Goal: Task Accomplishment & Management: Manage account settings

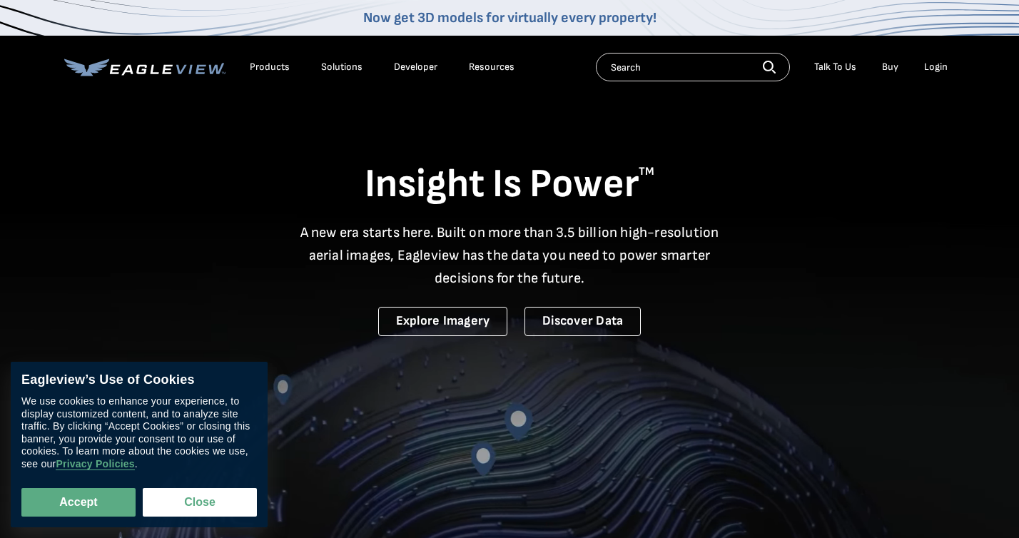
click at [937, 67] on div "Login" at bounding box center [936, 67] width 24 height 13
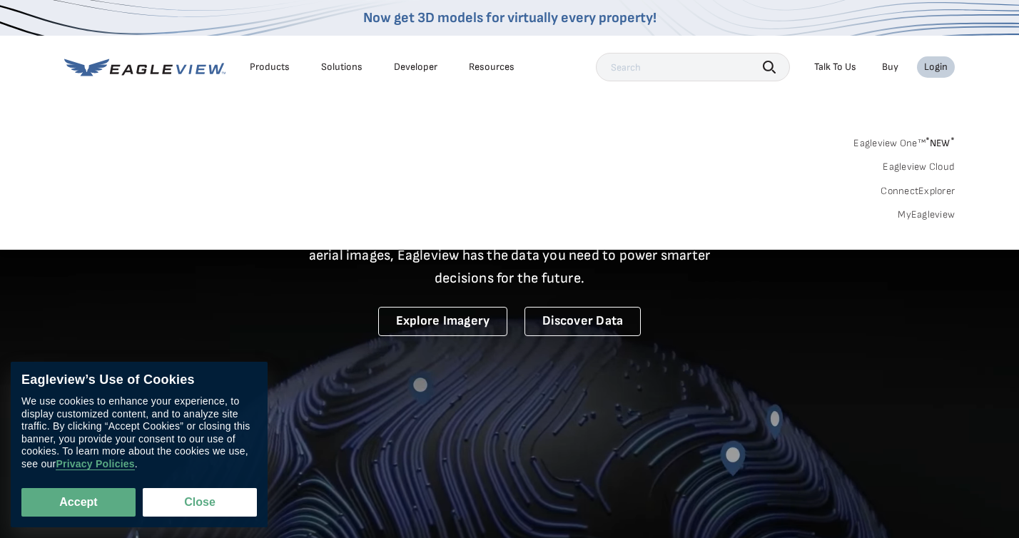
click at [917, 220] on link "MyEagleview" at bounding box center [925, 214] width 57 height 13
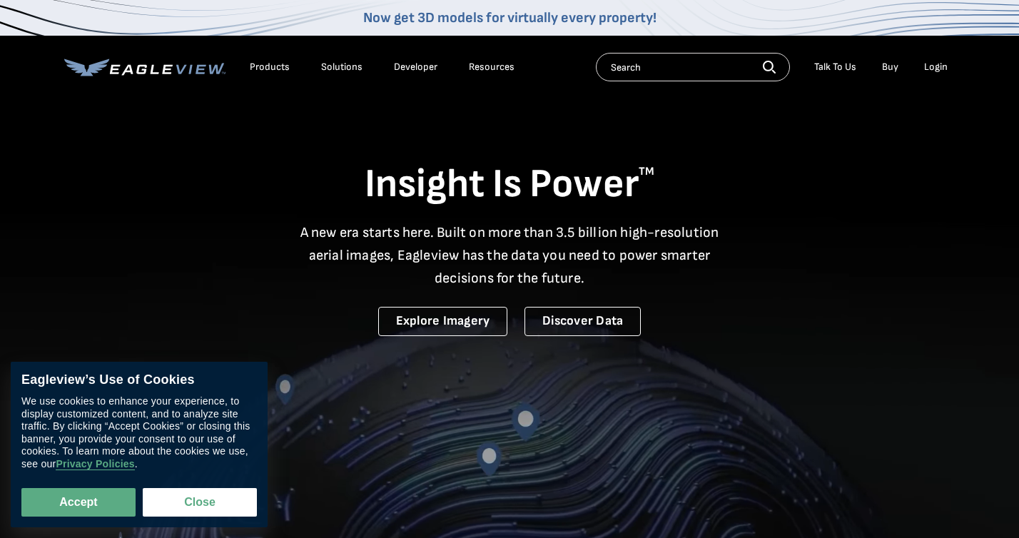
click at [938, 71] on div "Login" at bounding box center [936, 67] width 24 height 13
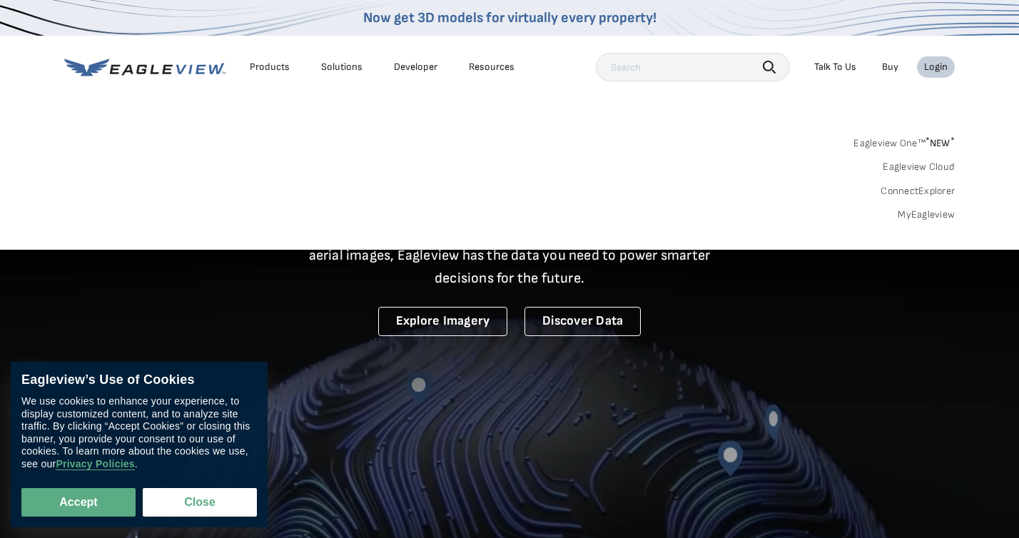
click at [920, 213] on link "MyEagleview" at bounding box center [925, 214] width 57 height 13
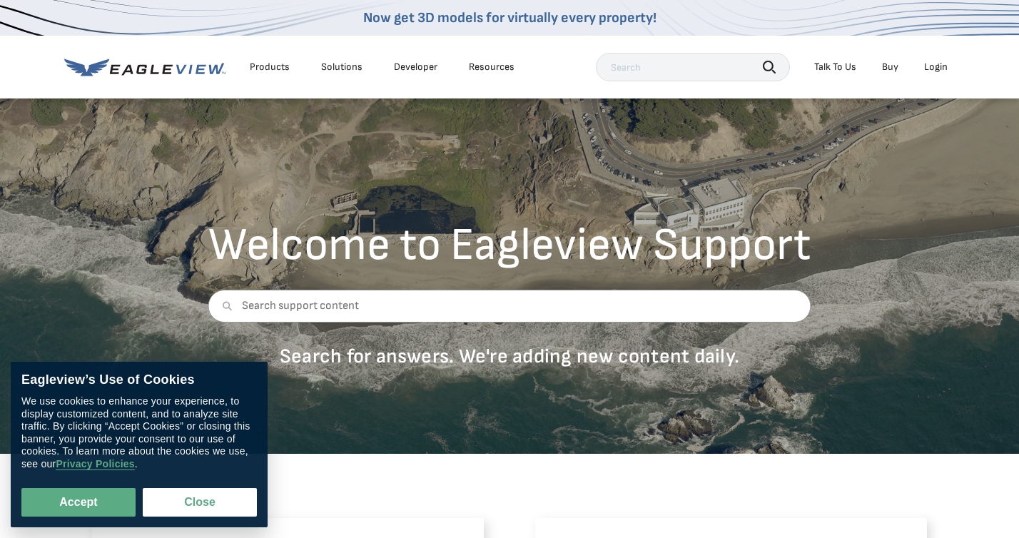
click at [839, 66] on div "Talk To Us" at bounding box center [835, 67] width 42 height 13
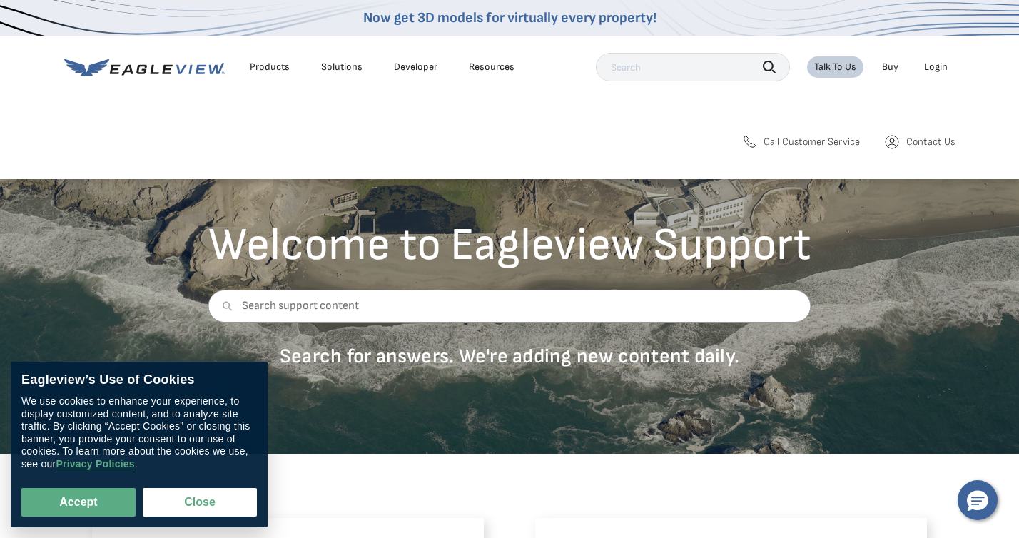
click at [850, 61] on div "Talk To Us" at bounding box center [835, 67] width 42 height 13
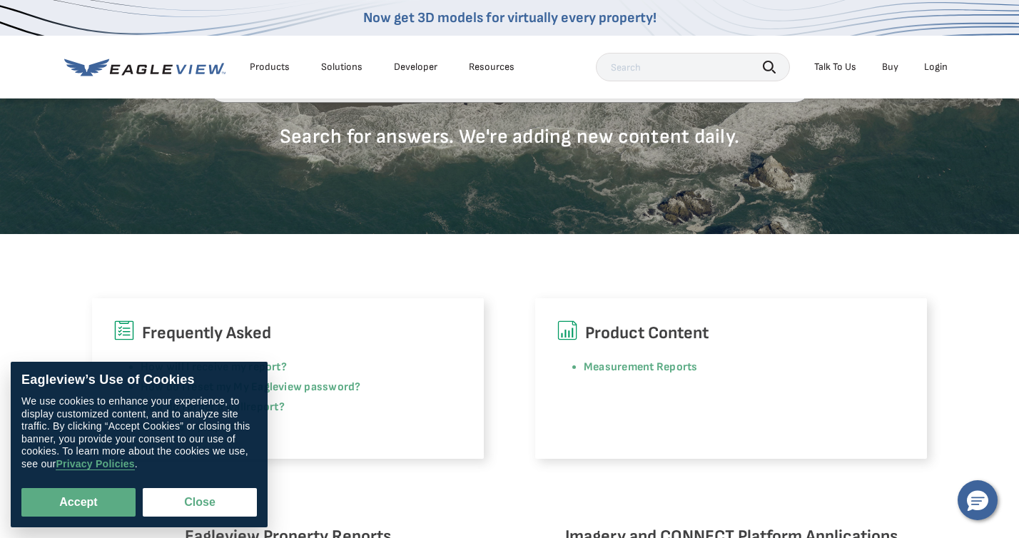
scroll to position [25, 0]
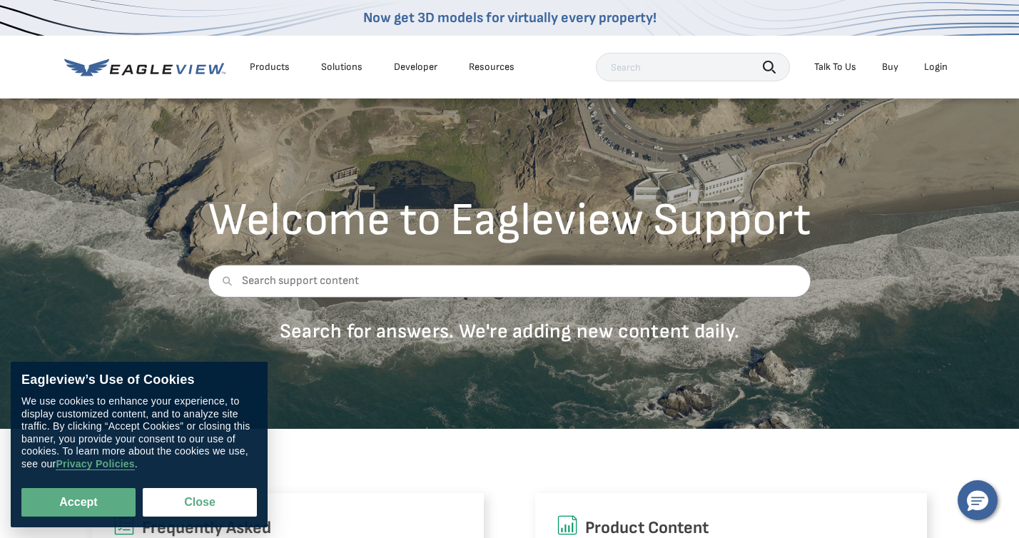
click at [841, 65] on div "Talk To Us" at bounding box center [835, 67] width 42 height 13
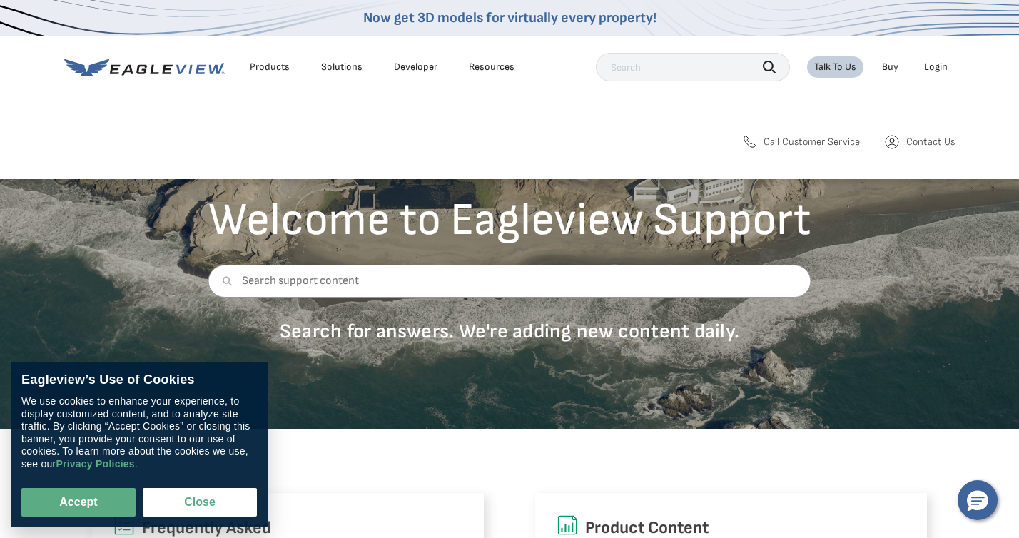
click at [822, 138] on span "Call Customer Service" at bounding box center [811, 142] width 97 height 13
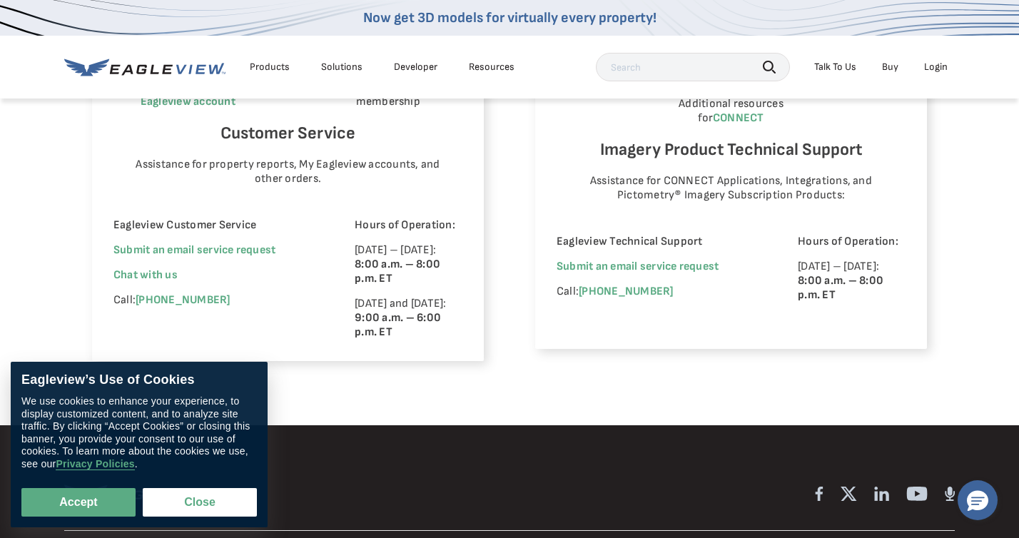
scroll to position [953, 0]
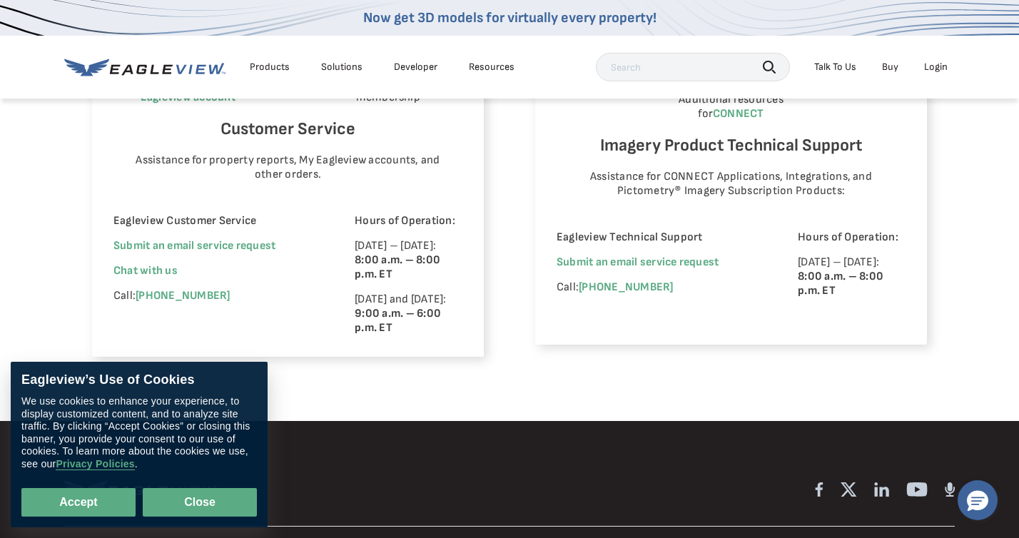
click at [203, 513] on button "Close" at bounding box center [200, 502] width 114 height 29
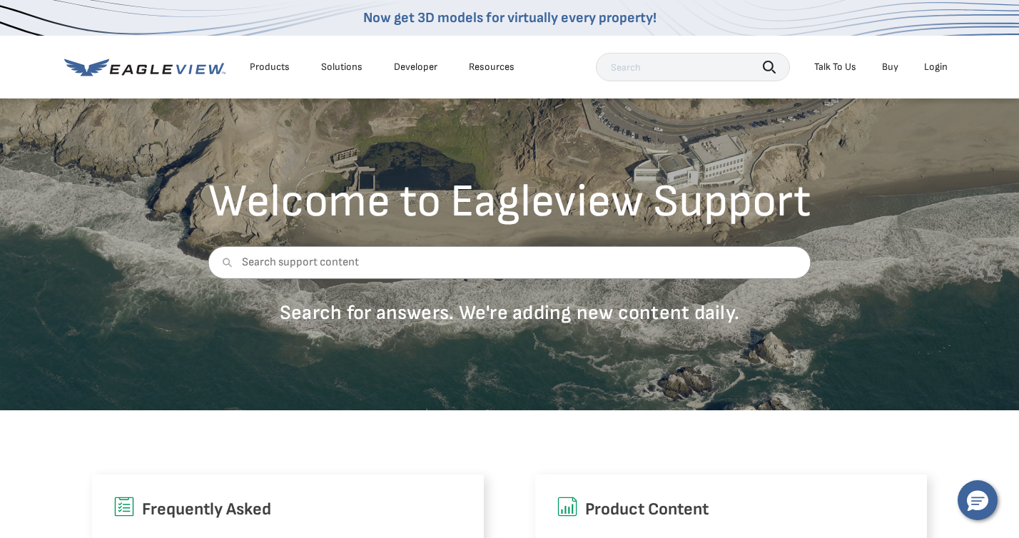
scroll to position [0, 0]
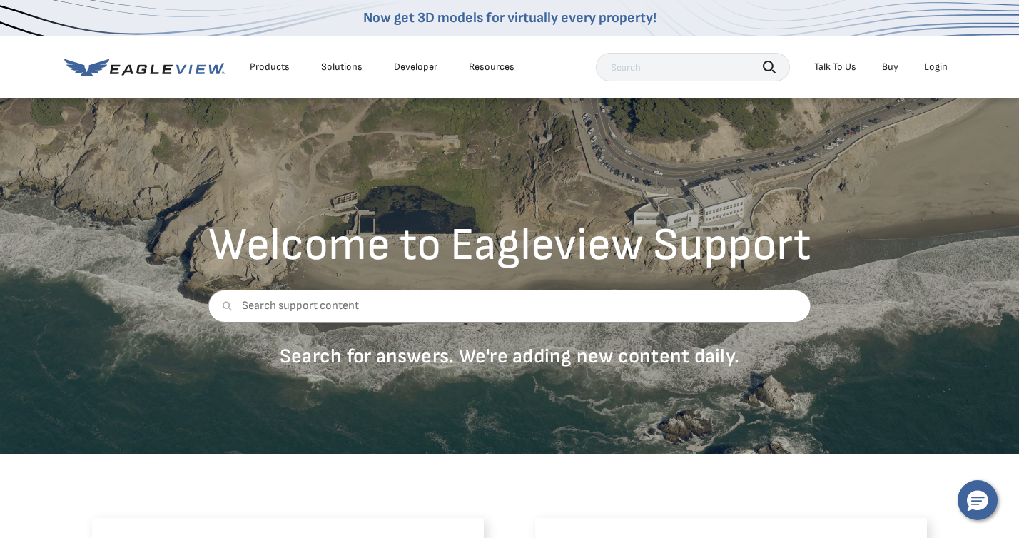
click at [937, 67] on div "Login" at bounding box center [936, 67] width 24 height 13
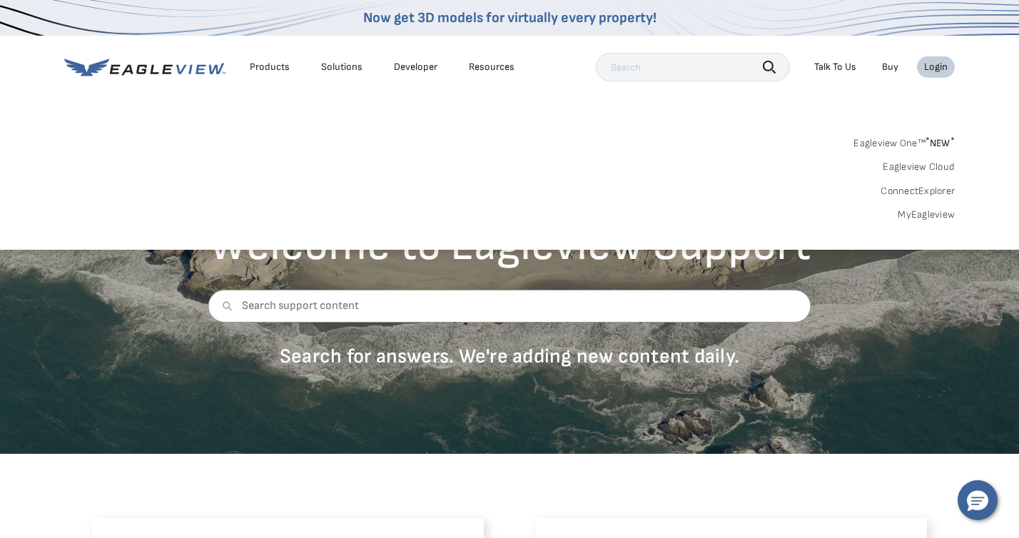
click at [928, 213] on link "MyEagleview" at bounding box center [925, 214] width 57 height 13
click at [922, 209] on link "MyEagleview" at bounding box center [925, 214] width 57 height 13
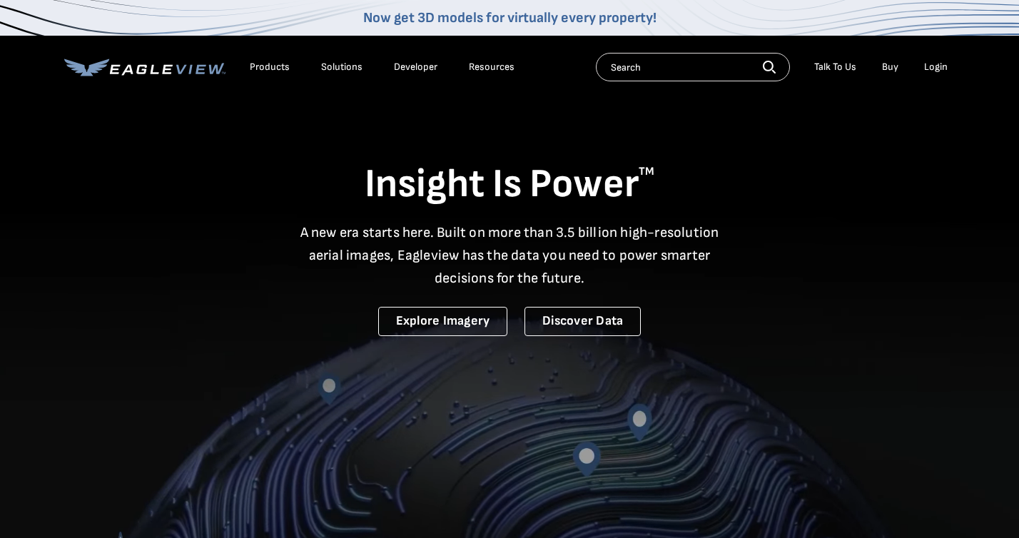
click at [947, 66] on li "Login" at bounding box center [936, 66] width 38 height 21
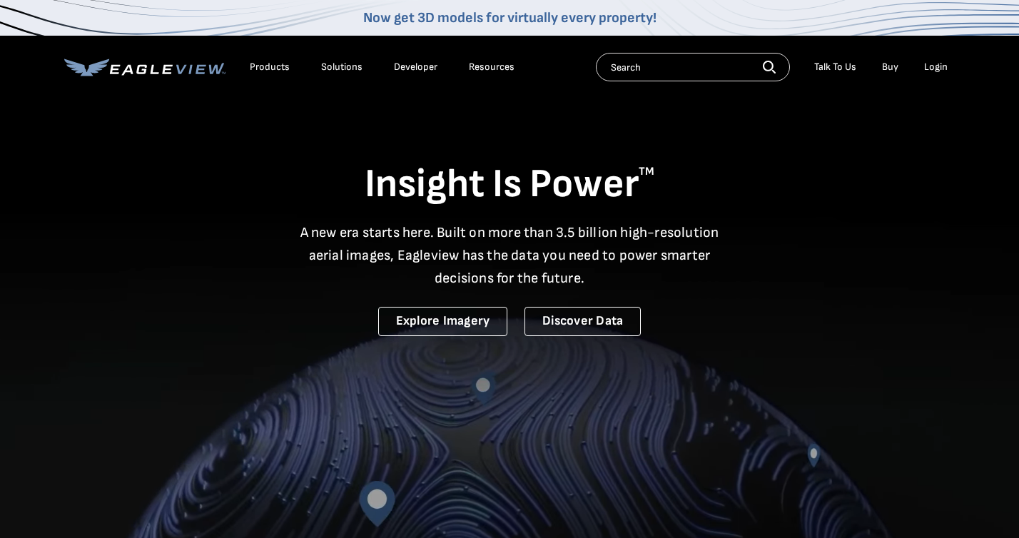
click at [930, 74] on li "Login" at bounding box center [936, 66] width 38 height 21
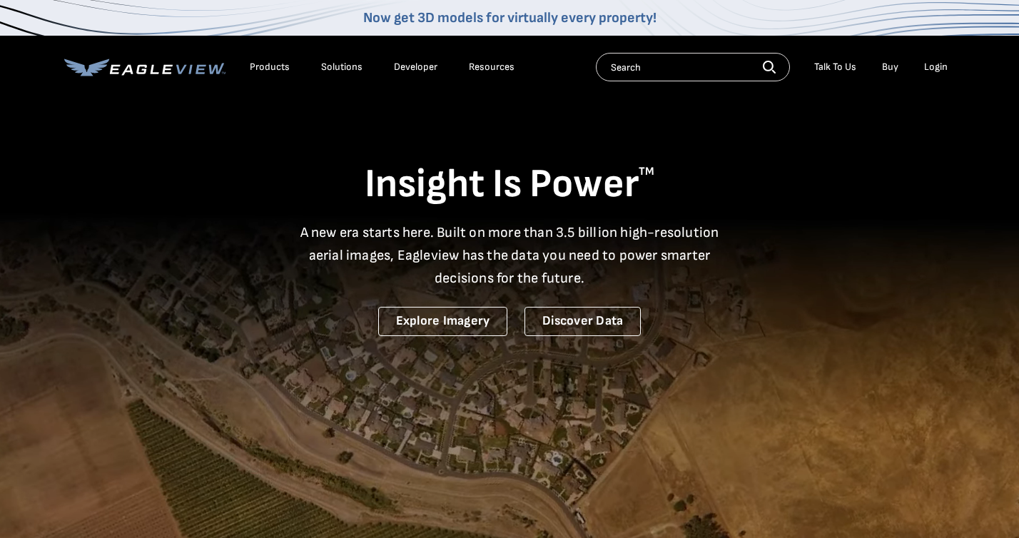
click at [936, 71] on div "Login" at bounding box center [936, 67] width 24 height 13
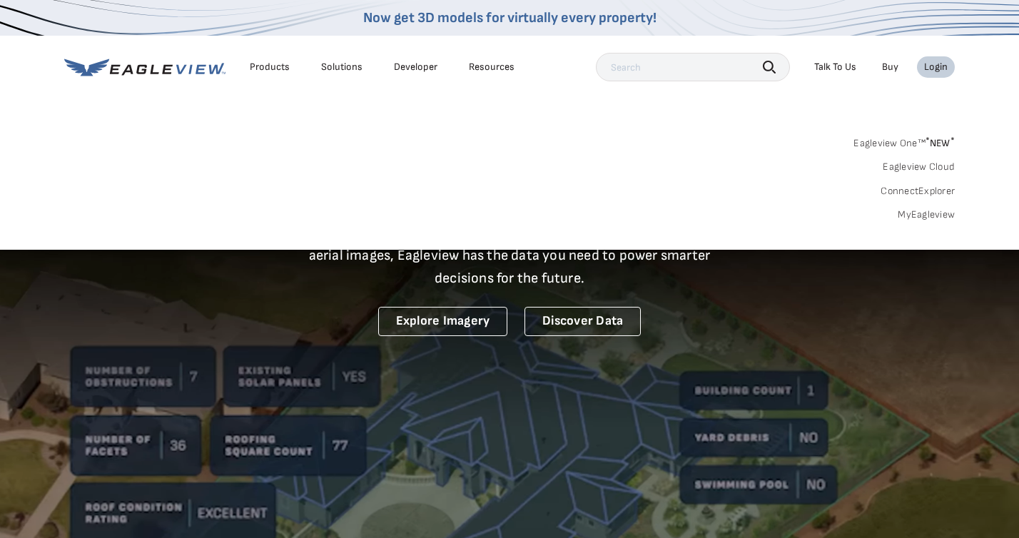
click at [933, 215] on link "MyEagleview" at bounding box center [925, 214] width 57 height 13
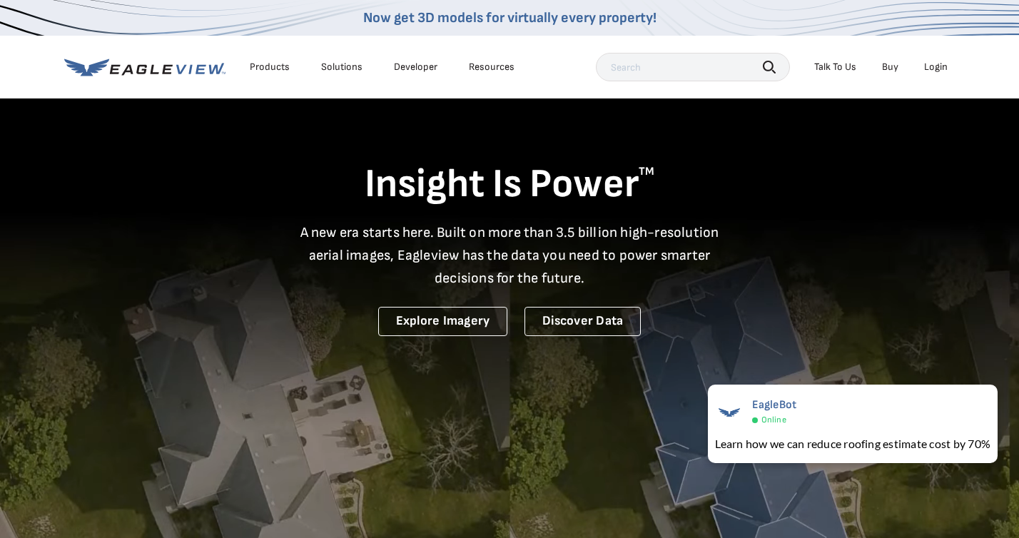
click at [940, 65] on div "Login" at bounding box center [936, 67] width 24 height 13
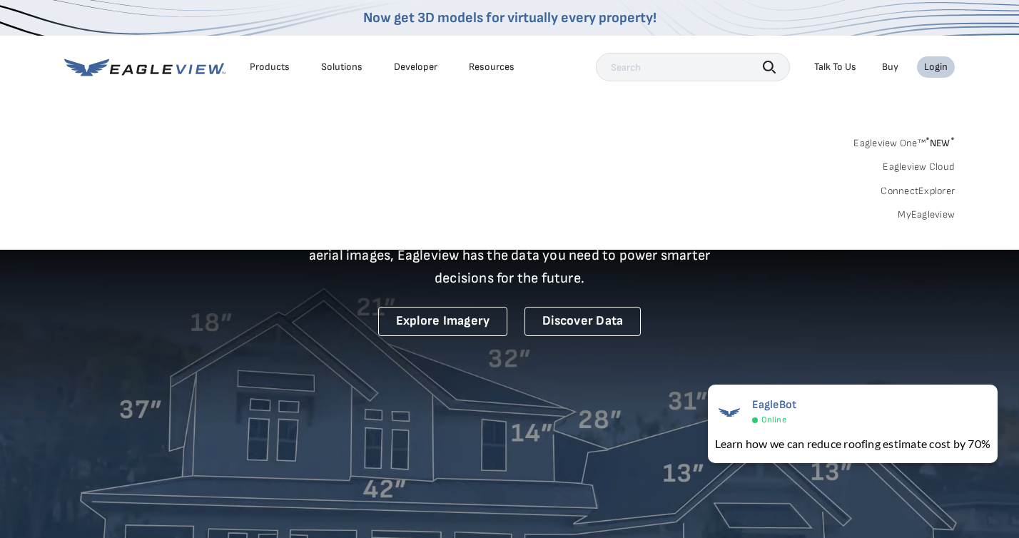
click at [929, 217] on link "MyEagleview" at bounding box center [925, 214] width 57 height 13
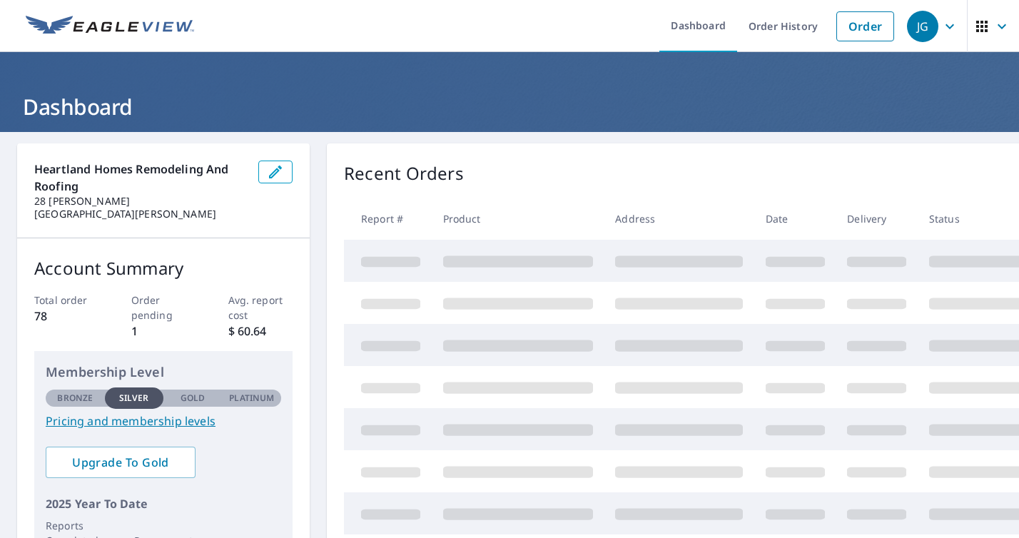
click at [947, 26] on icon "button" at bounding box center [949, 26] width 9 height 5
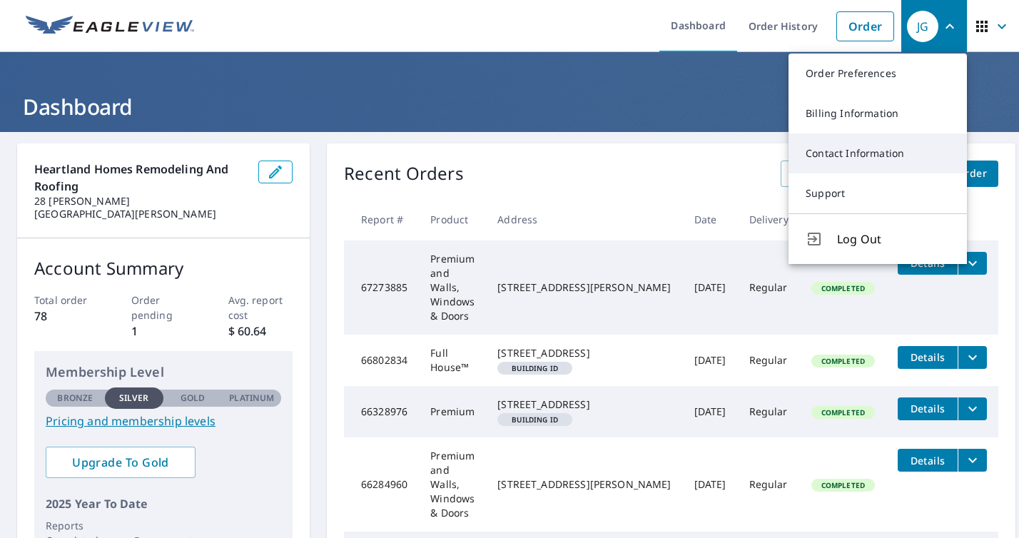
click at [849, 162] on link "Contact Information" at bounding box center [877, 153] width 178 height 40
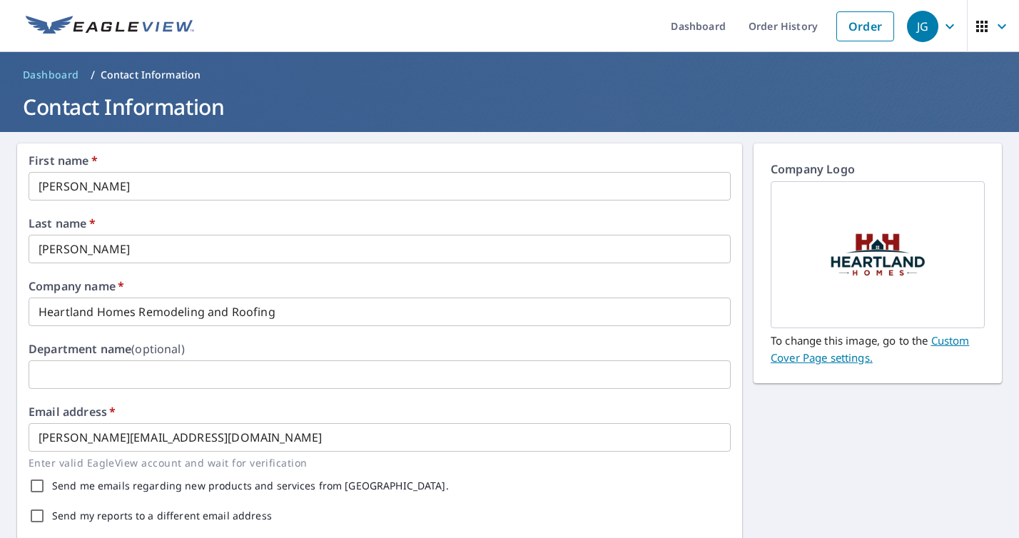
click at [200, 196] on input "[PERSON_NAME]" at bounding box center [380, 186] width 702 height 29
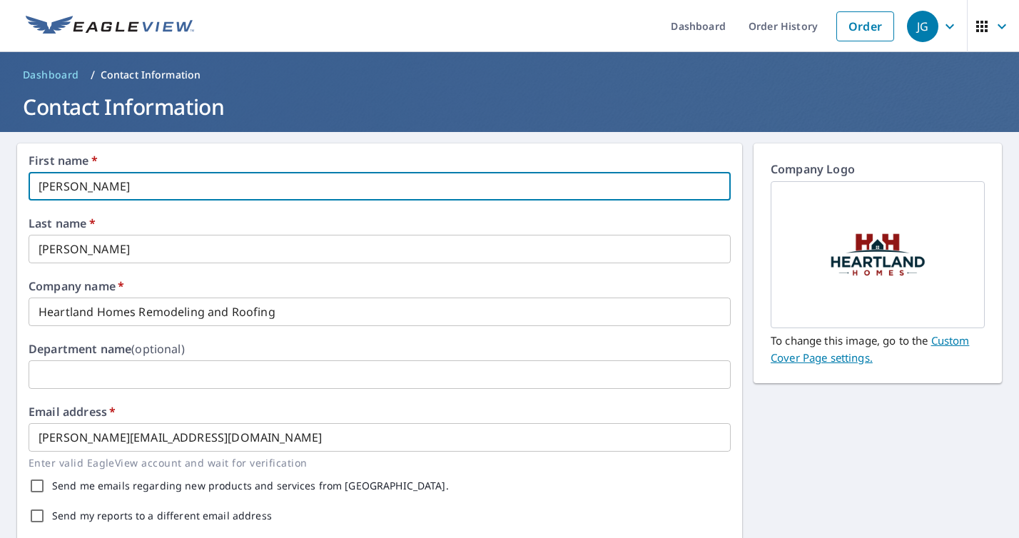
click at [200, 195] on input "[PERSON_NAME]" at bounding box center [380, 186] width 702 height 29
click at [200, 194] on input "[PERSON_NAME]" at bounding box center [380, 186] width 702 height 29
click at [197, 193] on input "[PERSON_NAME]" at bounding box center [380, 186] width 702 height 29
click at [196, 193] on input "[PERSON_NAME]" at bounding box center [380, 186] width 702 height 29
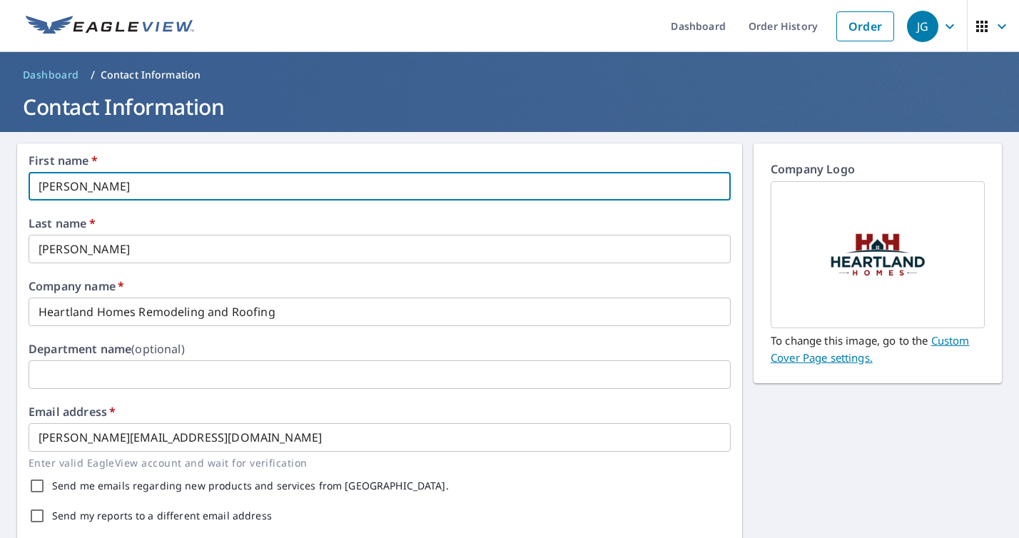
type input "[PERSON_NAME]"
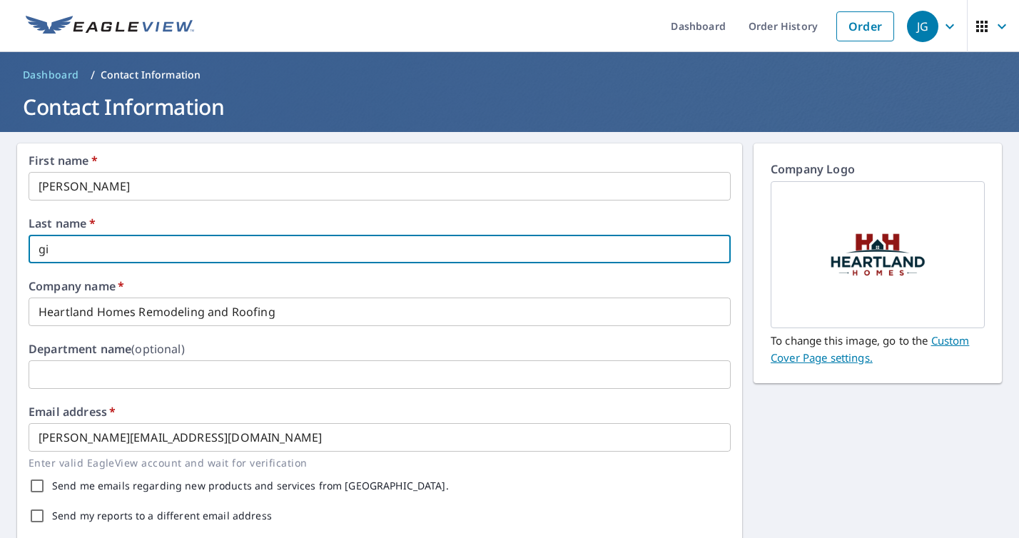
type input "g"
type input "[PERSON_NAME]"
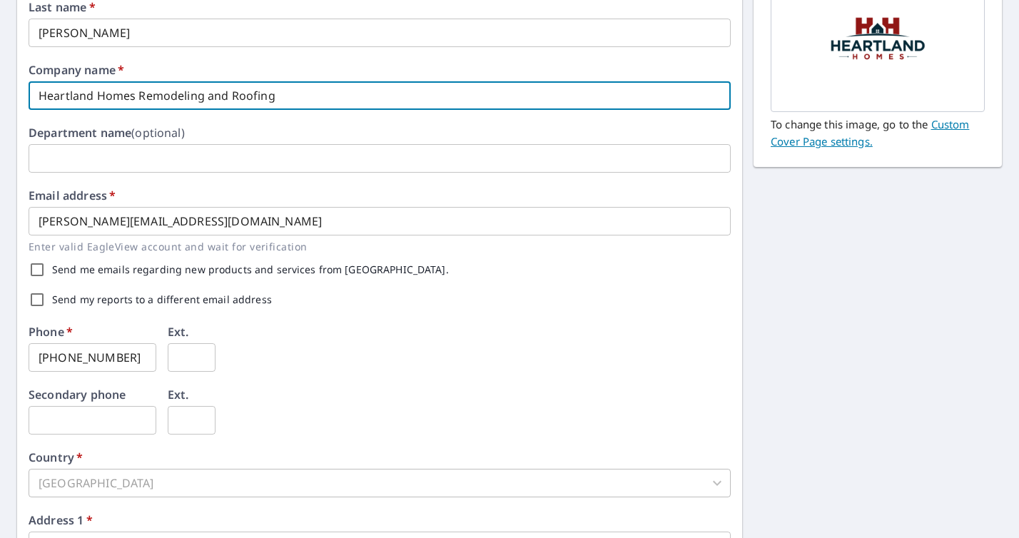
scroll to position [221, 0]
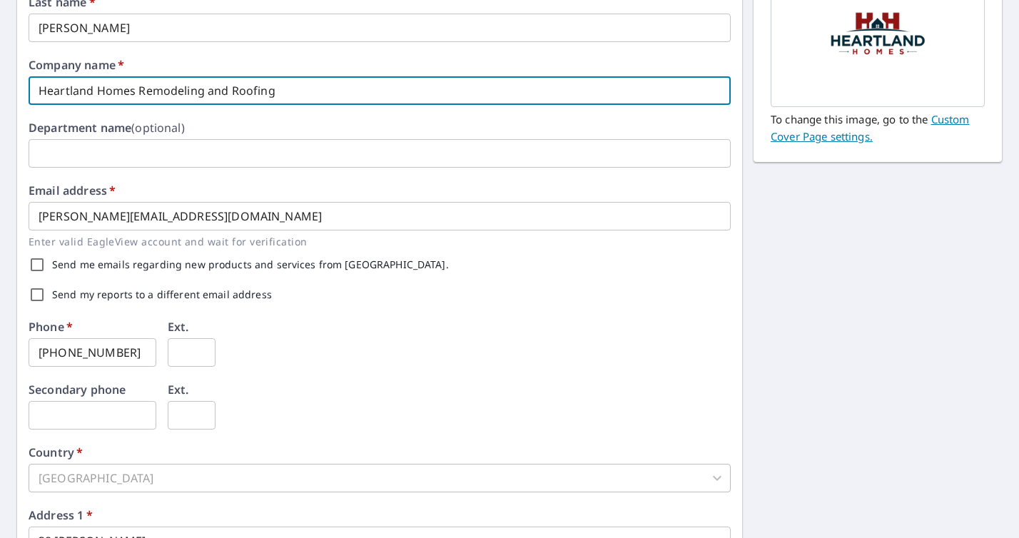
click at [61, 214] on input "[PERSON_NAME][EMAIL_ADDRESS][DOMAIN_NAME]" at bounding box center [380, 216] width 702 height 29
click at [61, 215] on input "[PERSON_NAME][EMAIL_ADDRESS][DOMAIN_NAME]" at bounding box center [380, 216] width 702 height 29
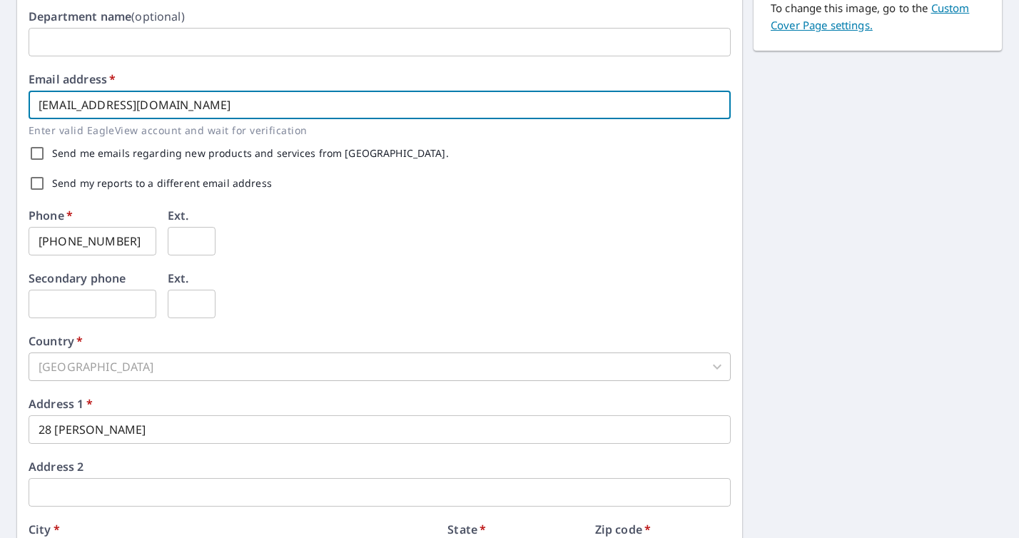
scroll to position [339, 0]
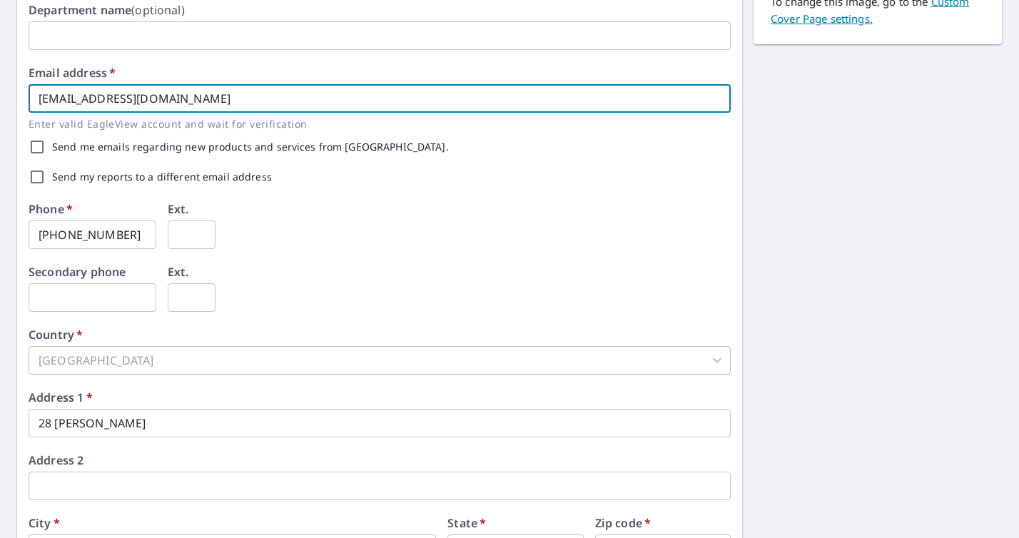
type input "[EMAIL_ADDRESS][DOMAIN_NAME]"
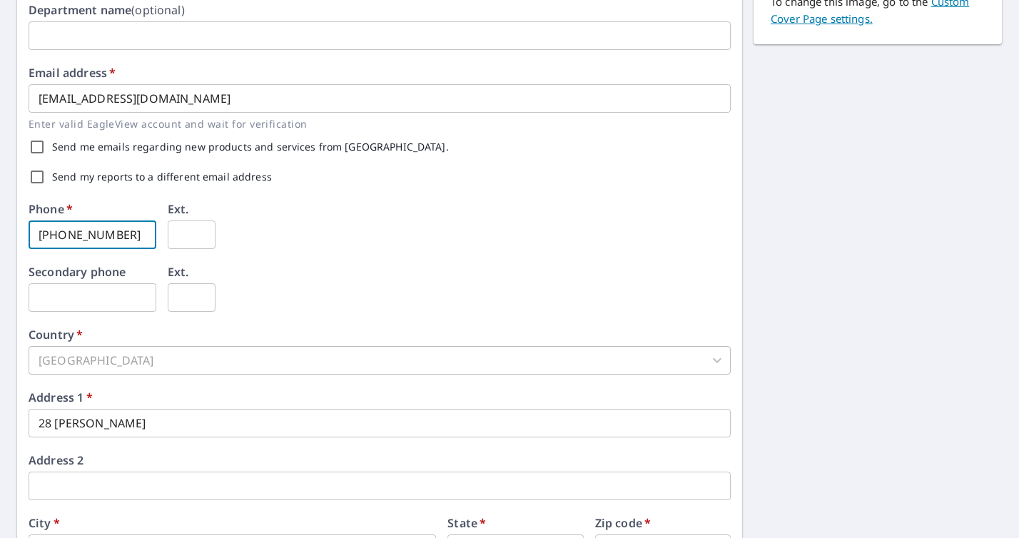
click at [110, 238] on input "[PHONE_NUMBER]" at bounding box center [93, 234] width 128 height 29
click at [104, 236] on input "[PHONE_NUMBER]" at bounding box center [93, 234] width 128 height 29
click at [103, 236] on input "[PHONE_NUMBER]" at bounding box center [93, 234] width 128 height 29
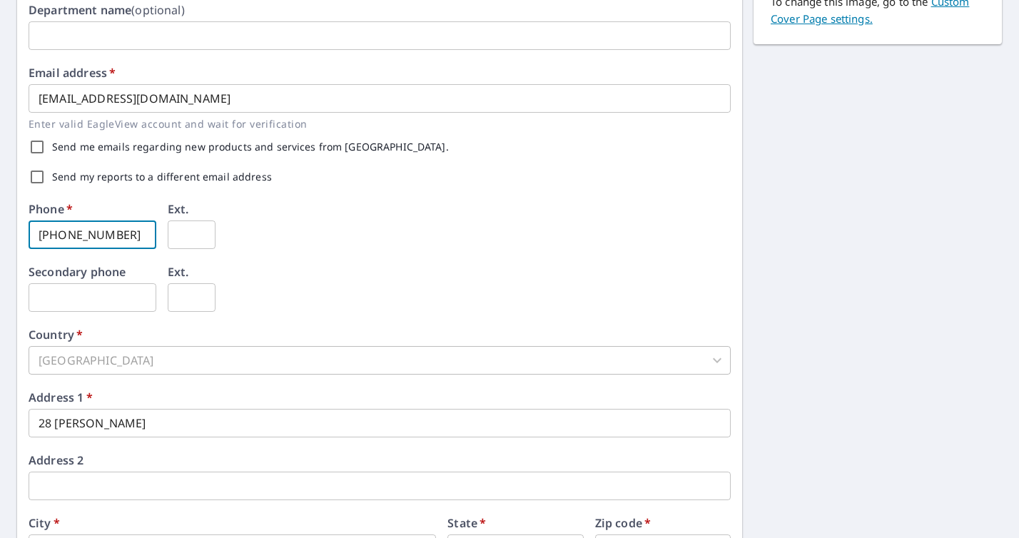
type input "[PHONE_NUMBER]"
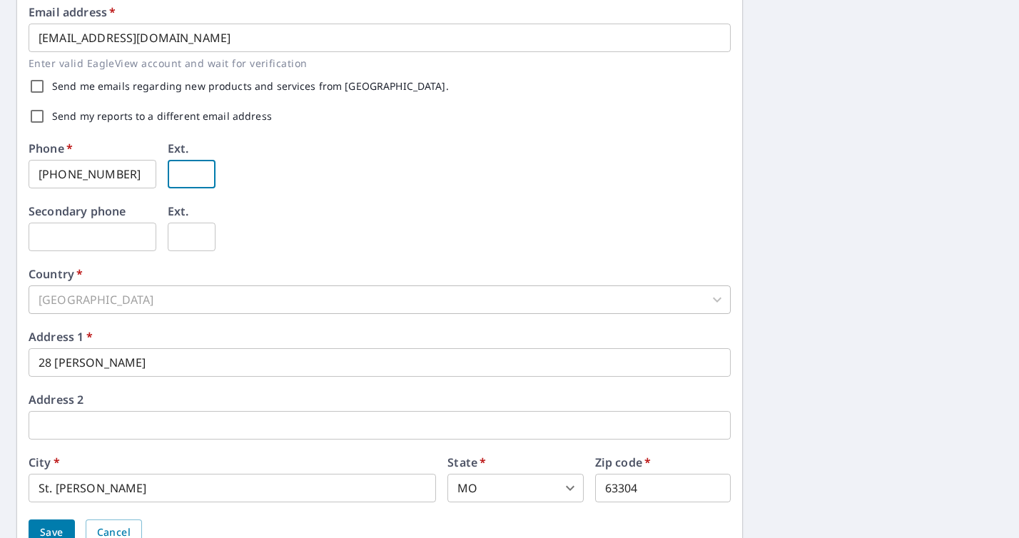
scroll to position [466, 0]
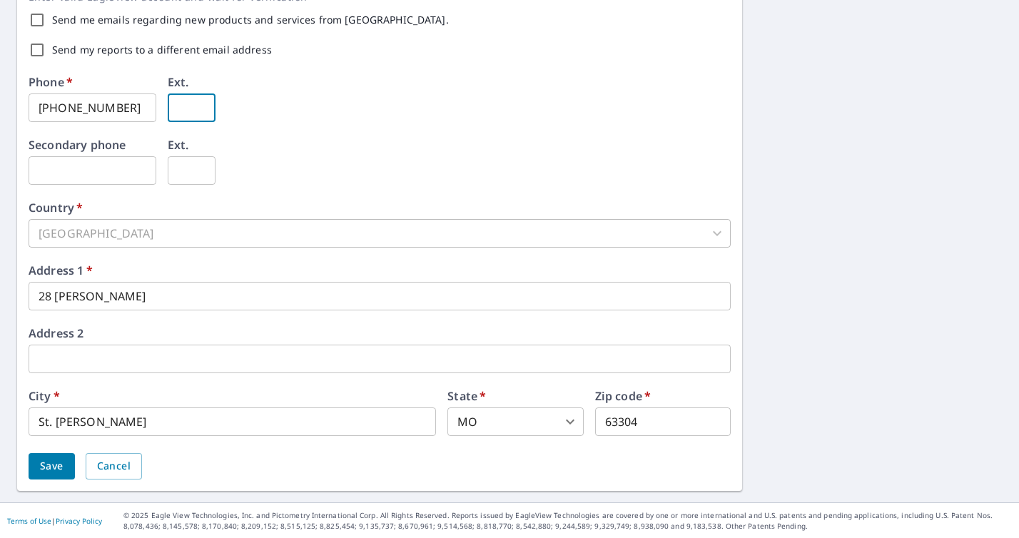
click at [48, 472] on span "Save" at bounding box center [52, 466] width 24 height 18
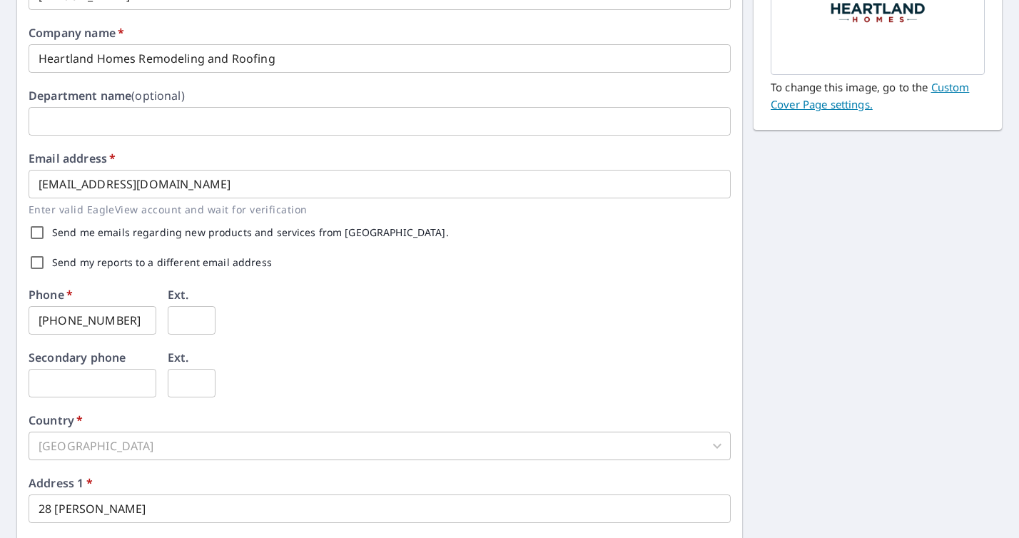
scroll to position [292, 0]
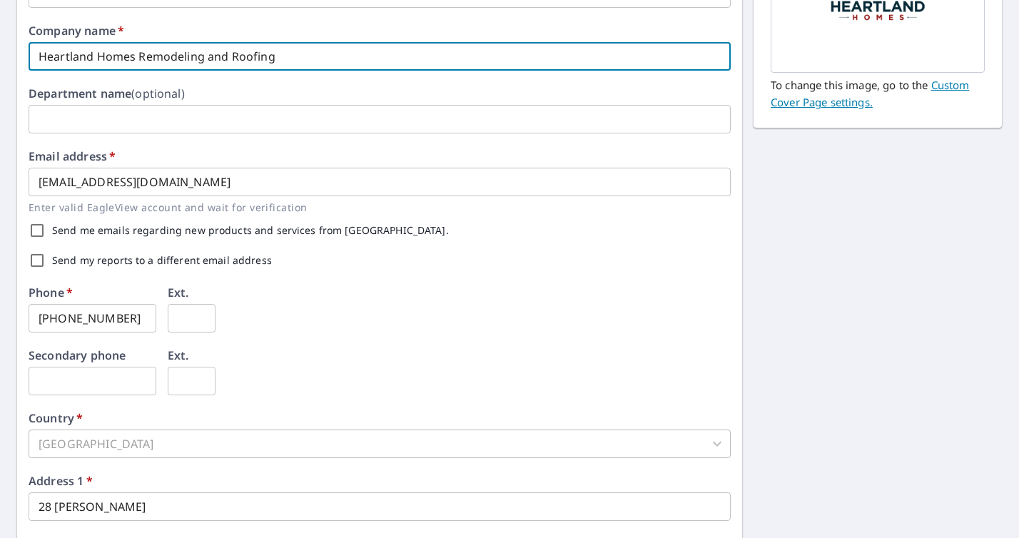
drag, startPoint x: 138, startPoint y: 58, endPoint x: 353, endPoint y: 55, distance: 214.7
click at [354, 58] on input "Heartland Homes Remodeling and Roofing" at bounding box center [380, 56] width 702 height 29
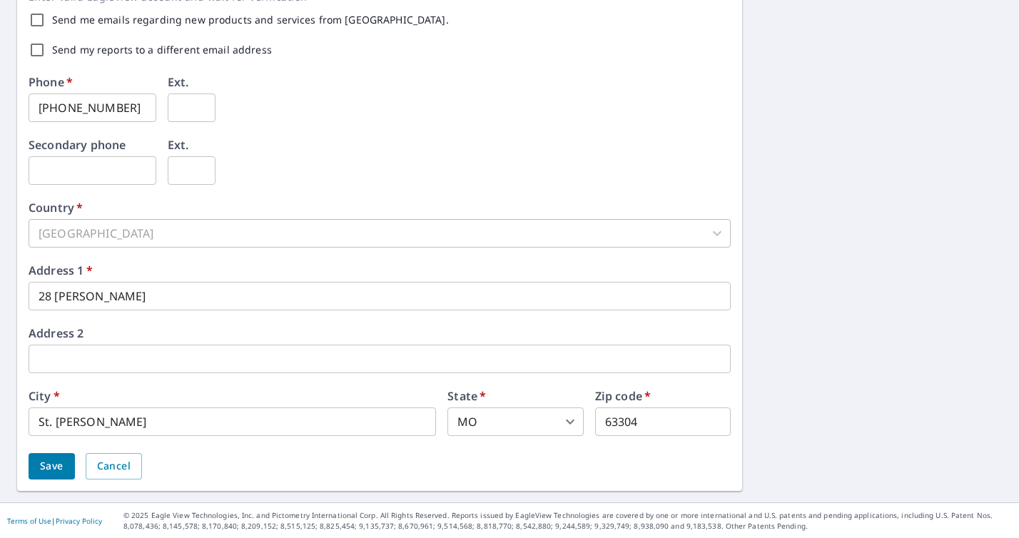
type input "Heartland Homes STL LLC"
click at [54, 472] on span "Save" at bounding box center [52, 466] width 24 height 18
click at [88, 230] on div "[GEOGRAPHIC_DATA]" at bounding box center [380, 233] width 702 height 29
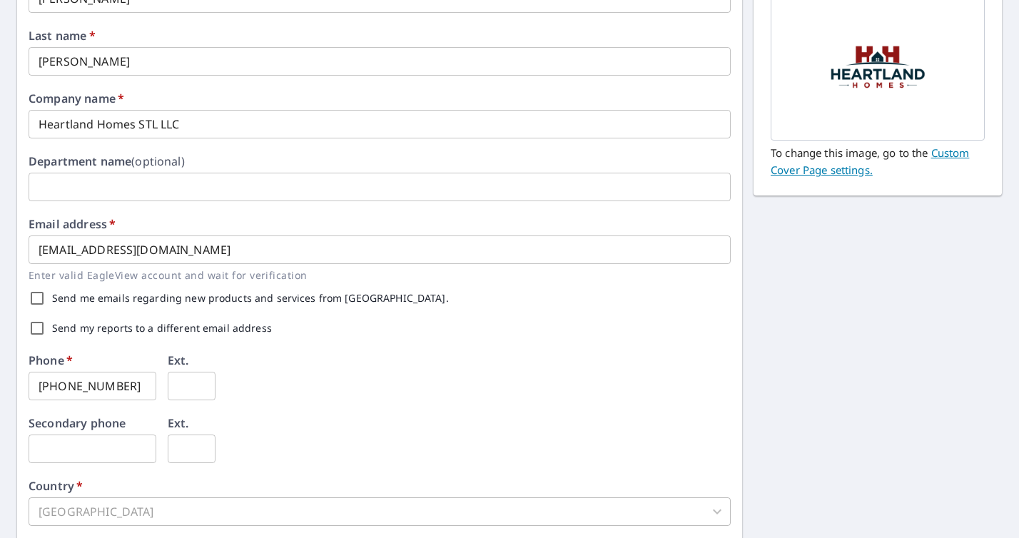
scroll to position [0, 0]
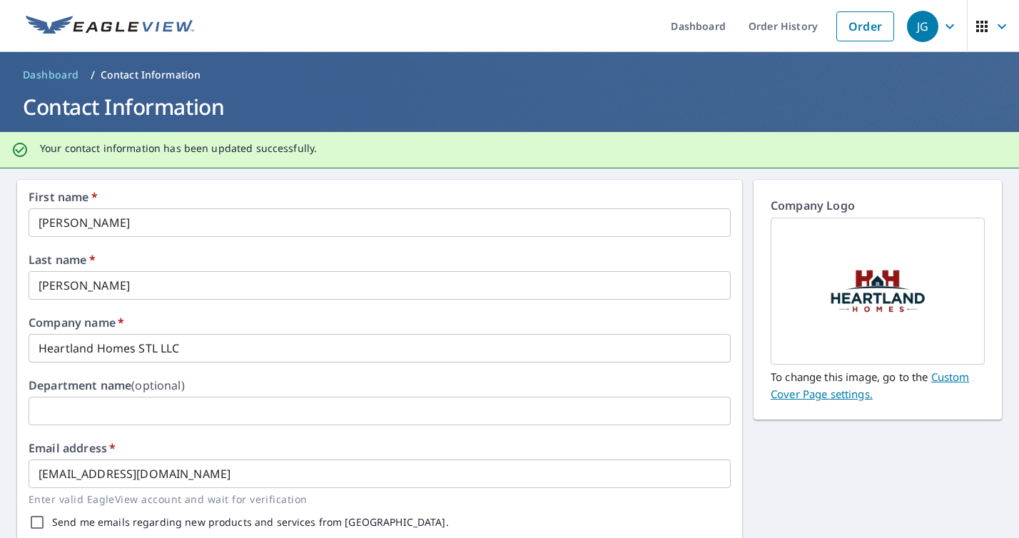
click at [943, 29] on icon "button" at bounding box center [949, 26] width 17 height 17
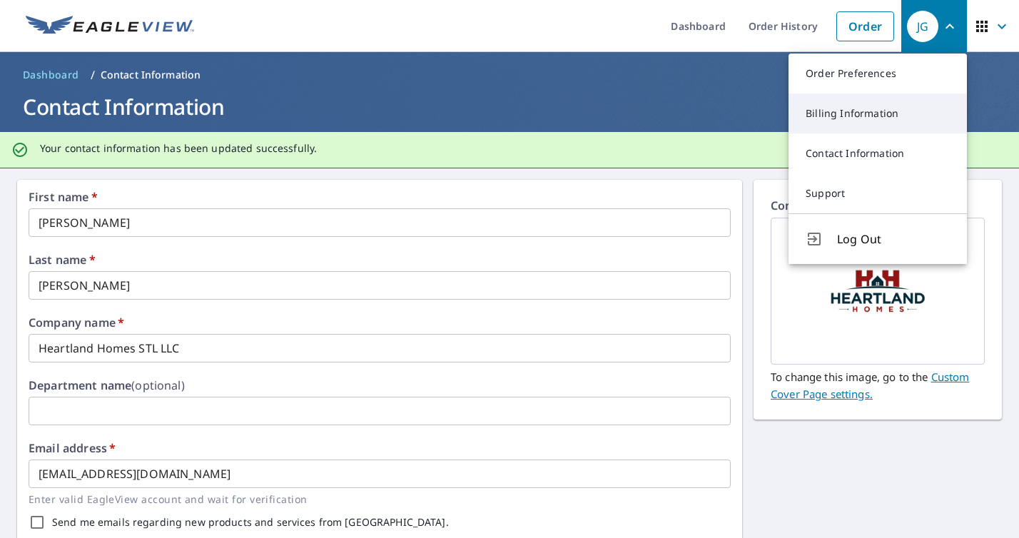
click at [885, 103] on link "Billing Information" at bounding box center [877, 113] width 178 height 40
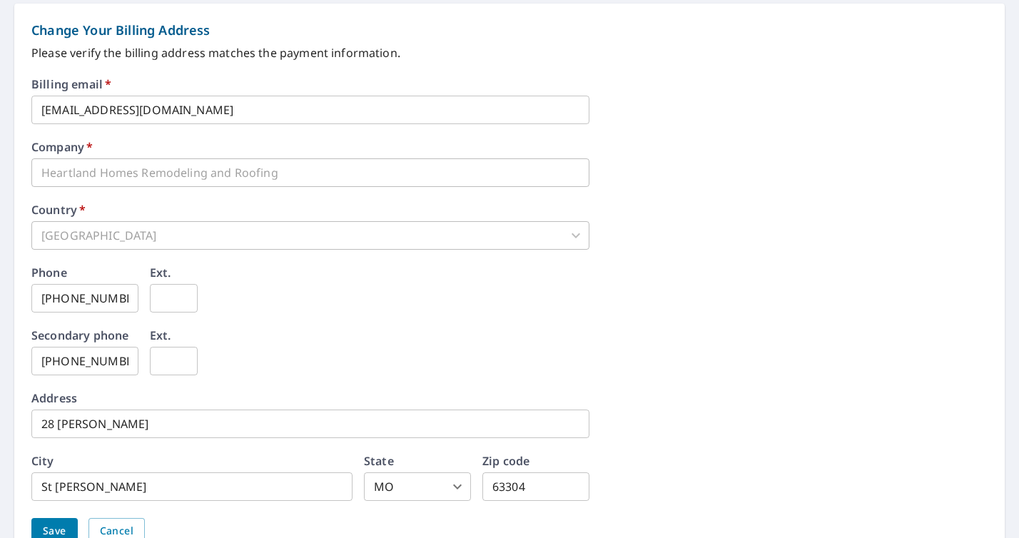
scroll to position [671, 0]
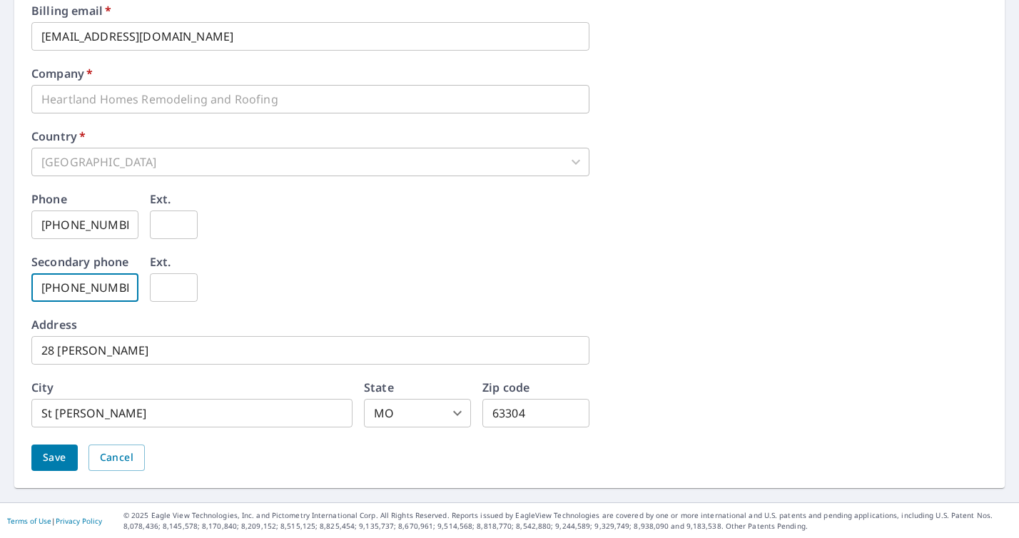
drag, startPoint x: 123, startPoint y: 290, endPoint x: -2, endPoint y: 277, distance: 126.2
click at [0, 277] on html "**********" at bounding box center [509, 269] width 1019 height 538
click at [73, 219] on input "[PHONE_NUMBER]" at bounding box center [84, 224] width 107 height 29
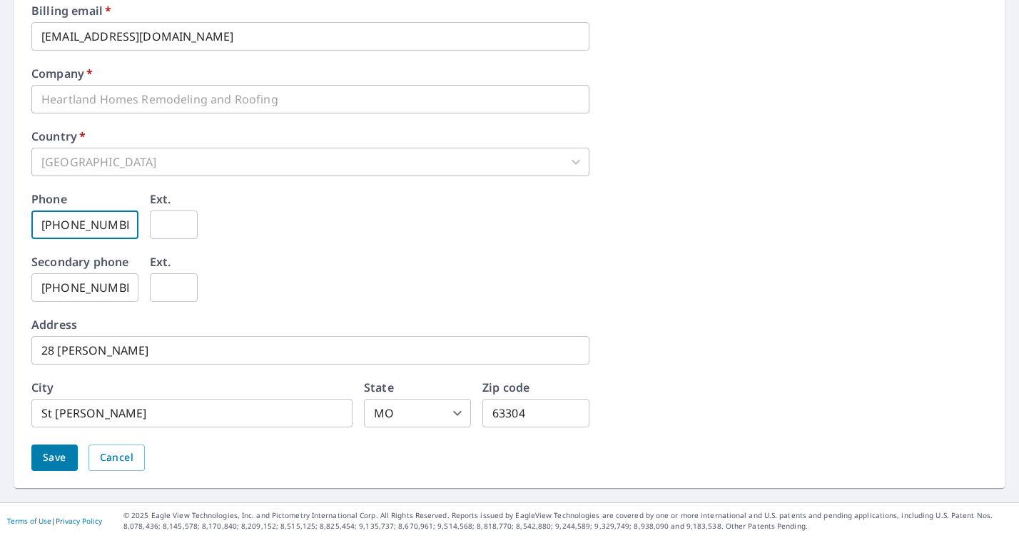
click at [73, 219] on input "[PHONE_NUMBER]" at bounding box center [84, 224] width 107 height 29
type input "[PHONE_NUMBER]"
click at [76, 299] on input "[PHONE_NUMBER]" at bounding box center [84, 287] width 107 height 29
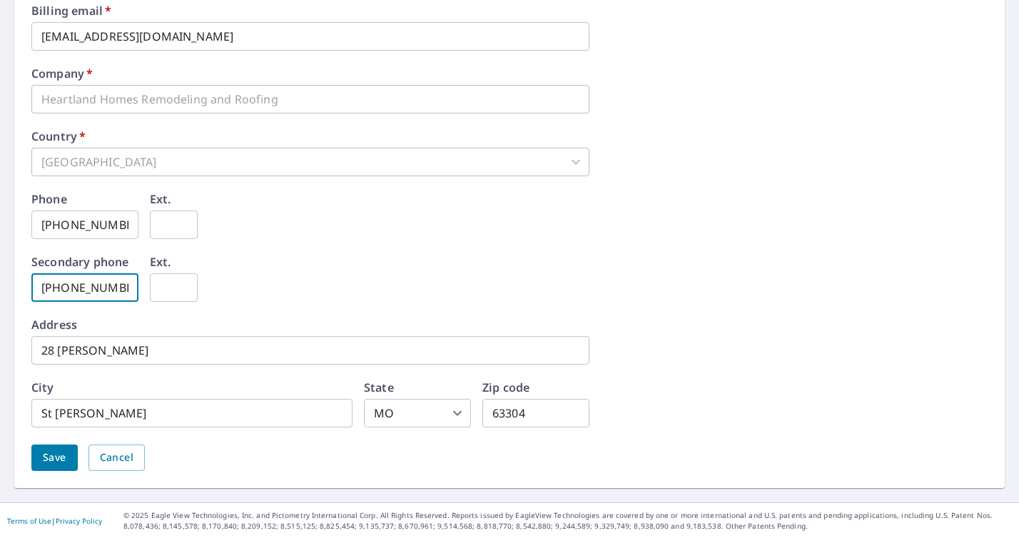
click at [76, 299] on input "[PHONE_NUMBER]" at bounding box center [84, 287] width 107 height 29
click at [75, 298] on input "[PHONE_NUMBER]" at bounding box center [84, 287] width 107 height 29
type input "[PHONE_NUMBER]"
click at [59, 454] on span "Save" at bounding box center [55, 458] width 24 height 18
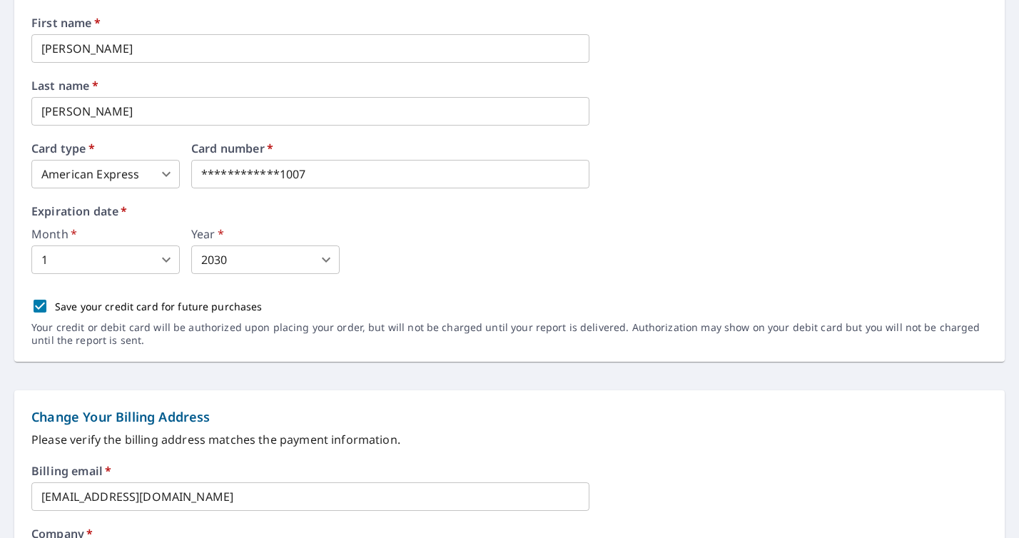
scroll to position [0, 0]
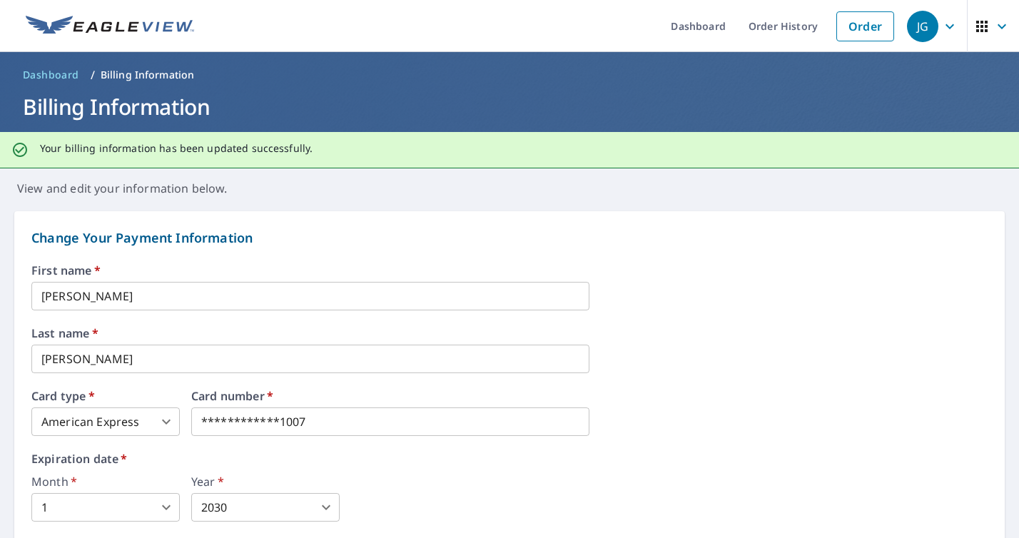
click at [947, 25] on icon "button" at bounding box center [949, 26] width 9 height 5
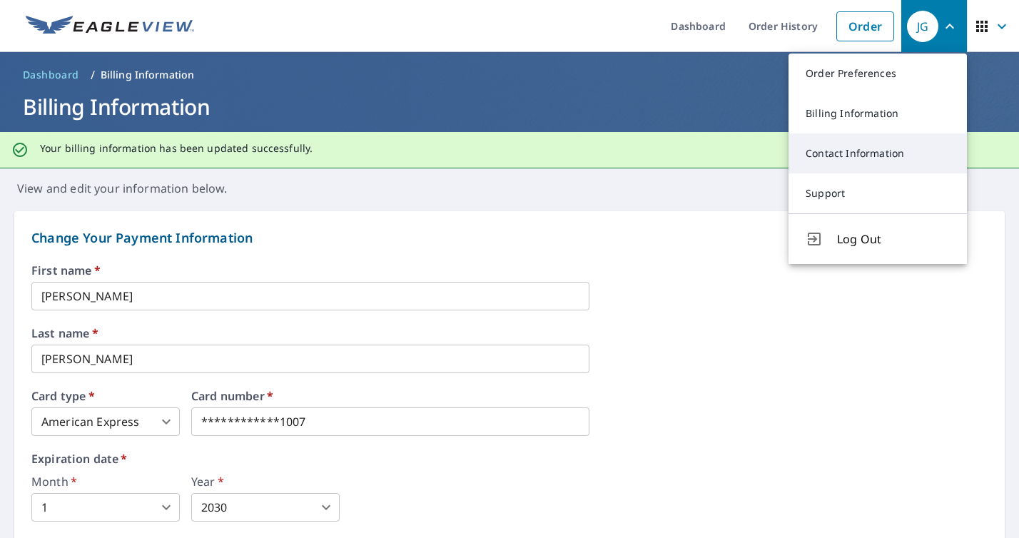
click at [850, 148] on link "Contact Information" at bounding box center [877, 153] width 178 height 40
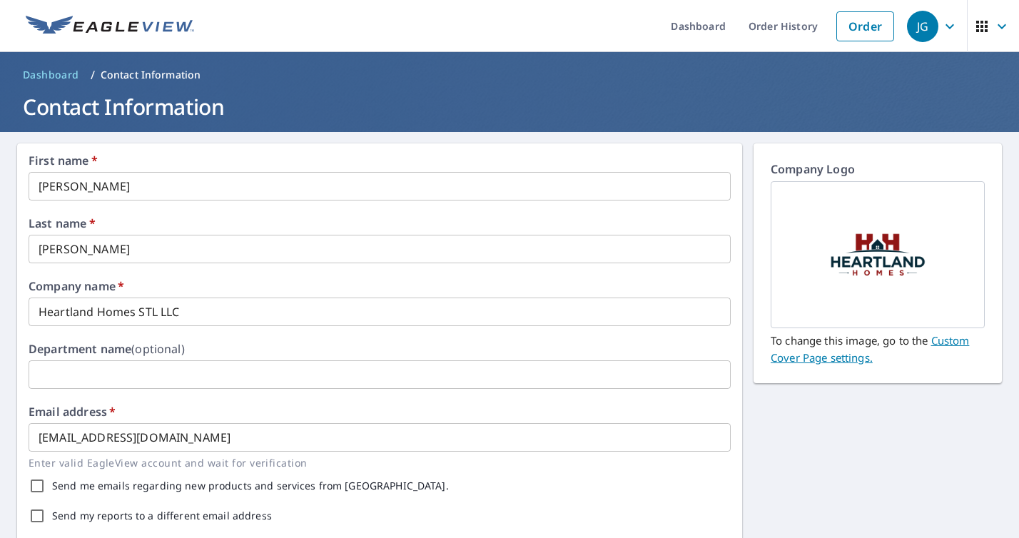
click at [987, 21] on icon "button" at bounding box center [981, 26] width 11 height 11
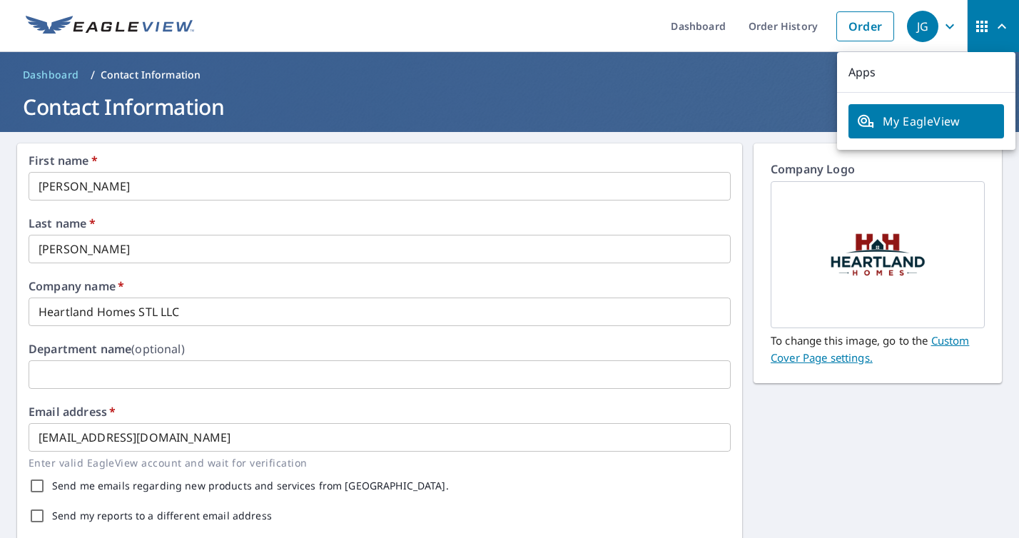
click at [952, 22] on icon "button" at bounding box center [949, 26] width 17 height 17
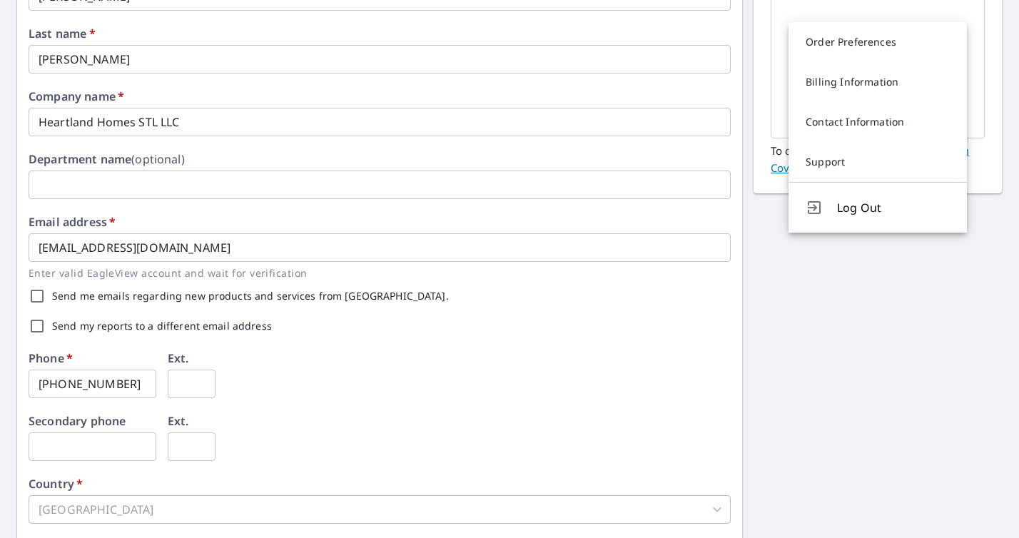
scroll to position [207, 0]
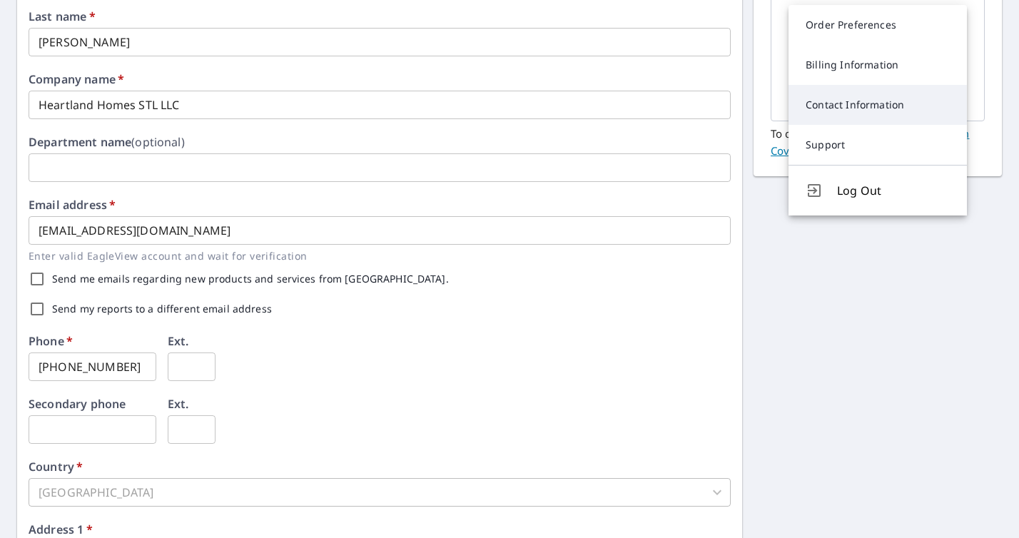
click at [850, 106] on link "Contact Information" at bounding box center [877, 105] width 178 height 40
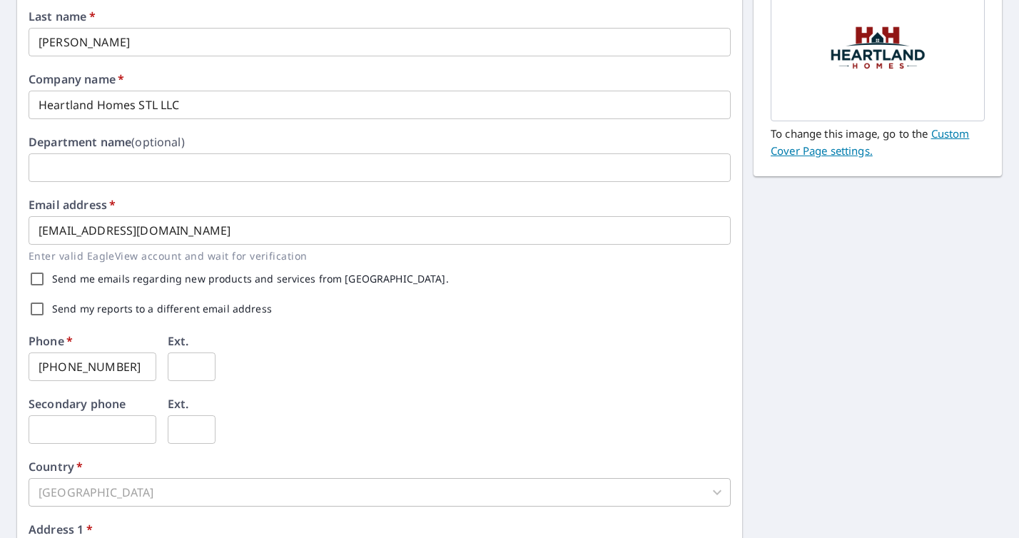
scroll to position [0, 0]
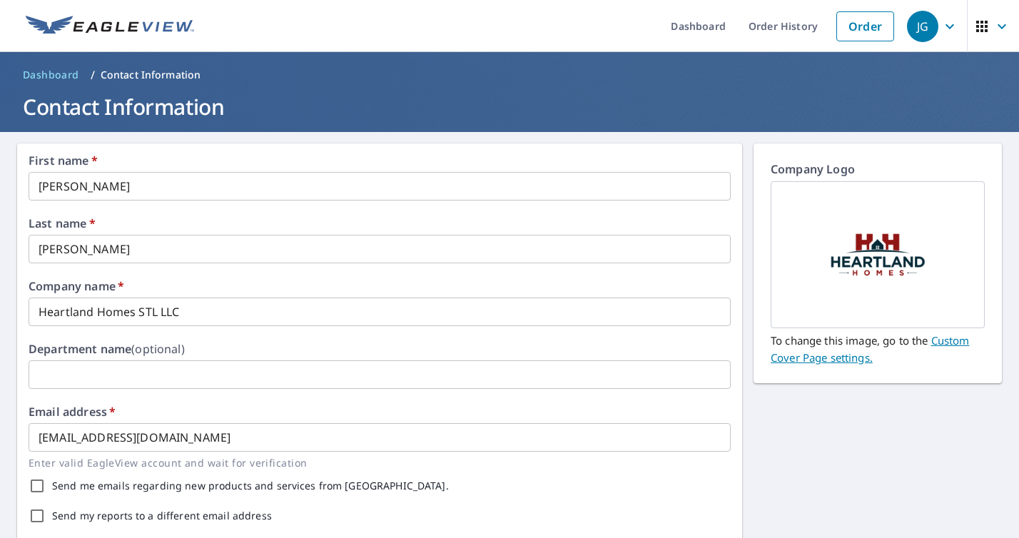
click at [947, 29] on icon "button" at bounding box center [949, 26] width 17 height 17
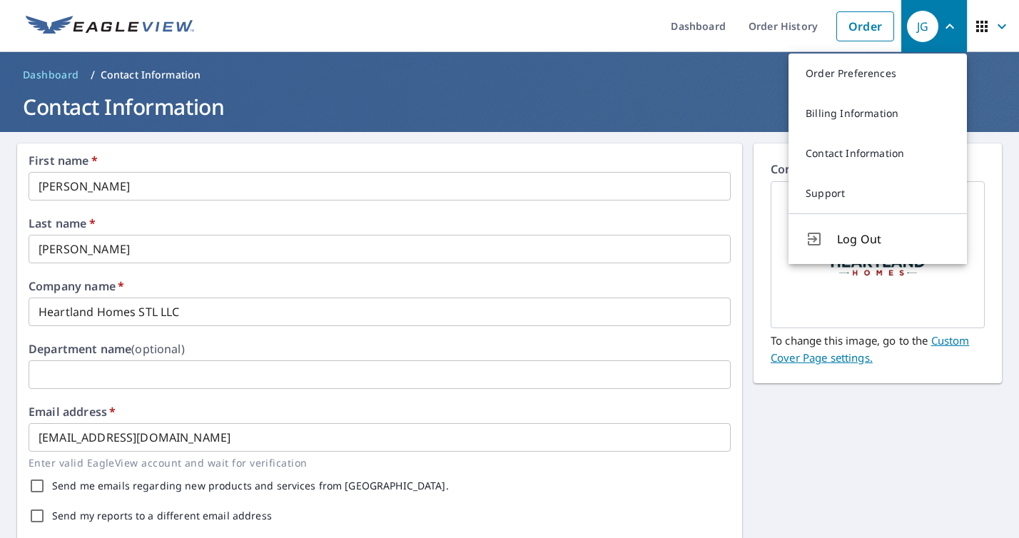
click at [842, 248] on button "Log Out" at bounding box center [877, 238] width 178 height 51
